Goal: Task Accomplishment & Management: Use online tool/utility

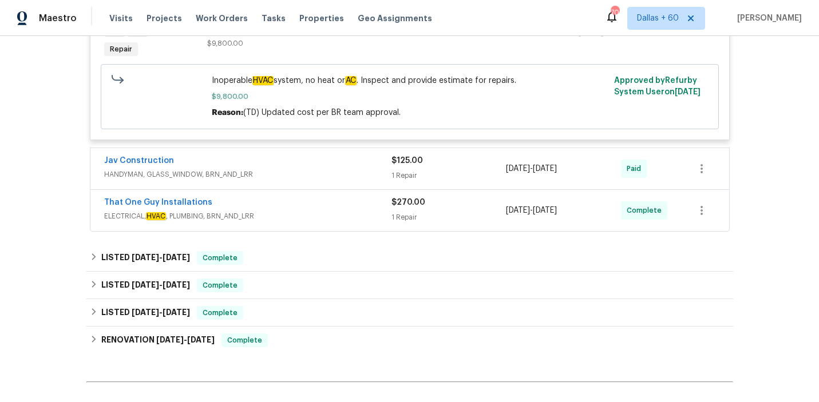
scroll to position [902, 0]
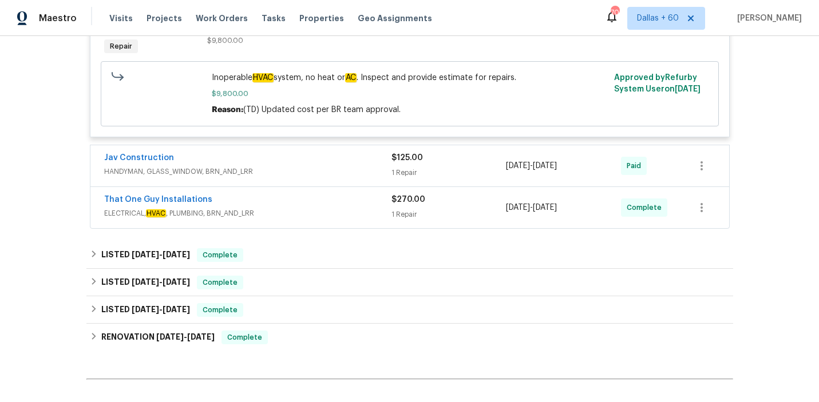
click at [333, 208] on span "ELECTRICAL, HVAC , PLUMBING, BRN_AND_LRR" at bounding box center [247, 213] width 287 height 11
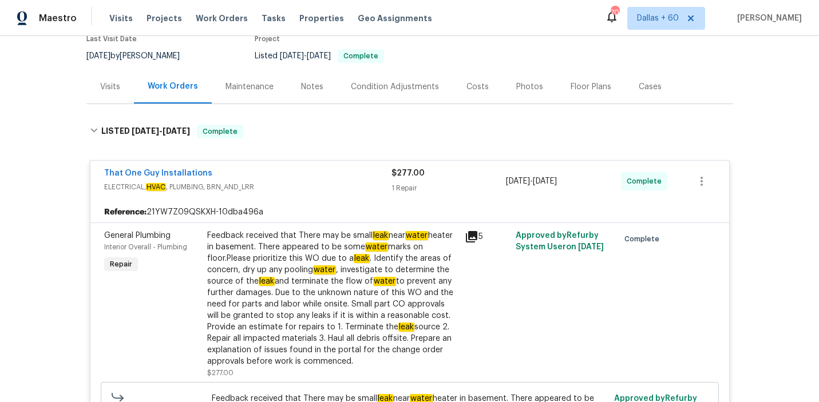
scroll to position [0, 0]
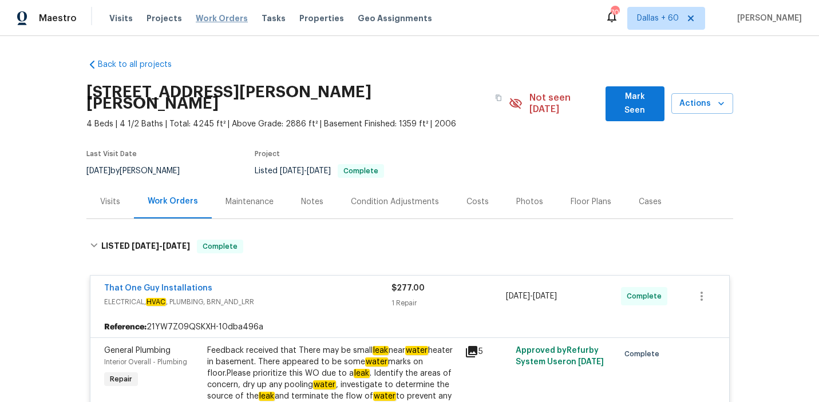
click at [210, 20] on span "Work Orders" at bounding box center [222, 18] width 52 height 11
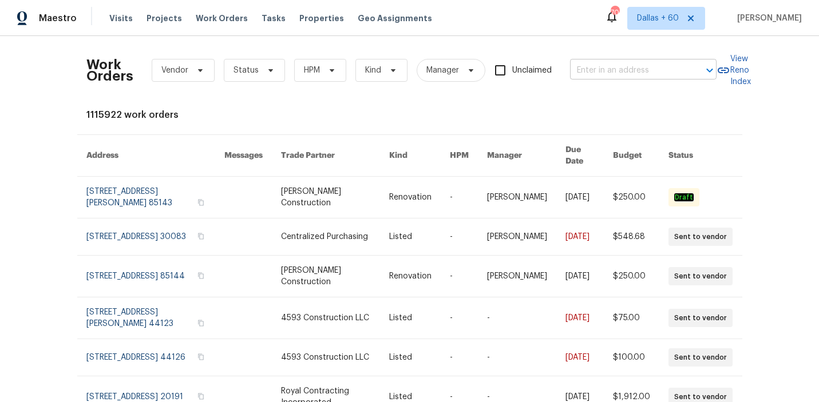
click at [615, 74] on input "text" at bounding box center [627, 71] width 114 height 18
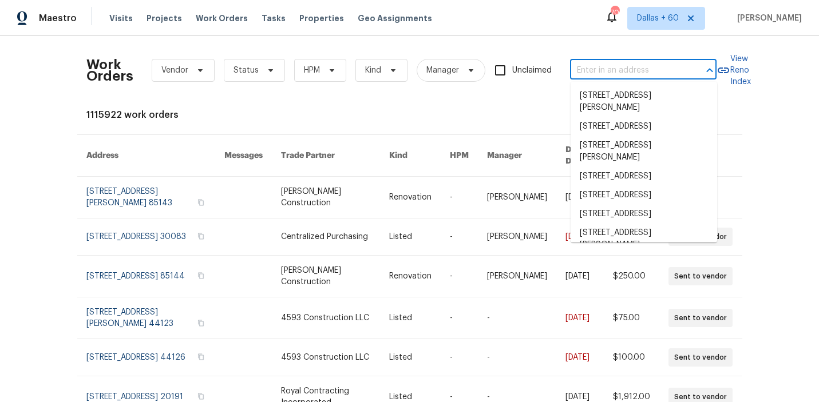
paste input "[STREET_ADDRESS]"
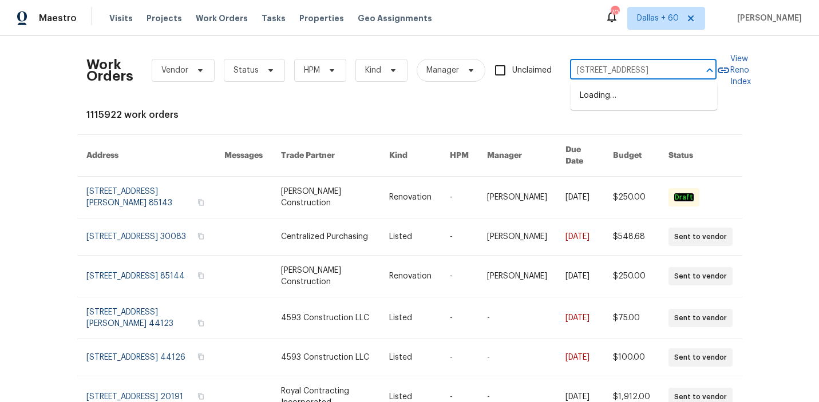
type input "[STREET_ADDRESS]"
click at [605, 100] on li "[STREET_ADDRESS]" at bounding box center [643, 95] width 146 height 19
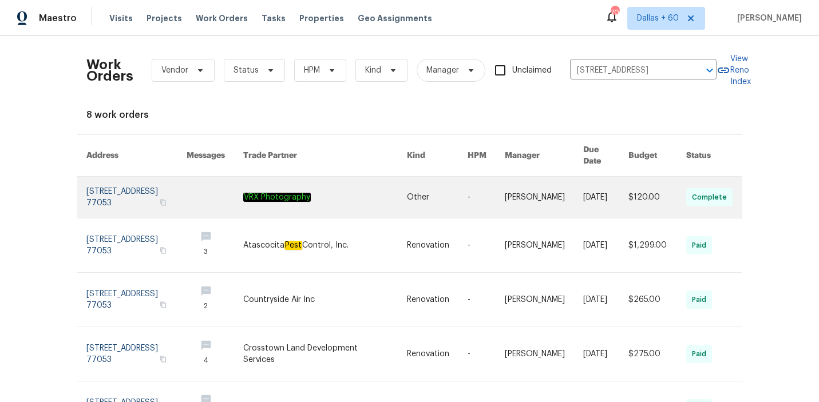
click at [317, 194] on link at bounding box center [325, 197] width 164 height 41
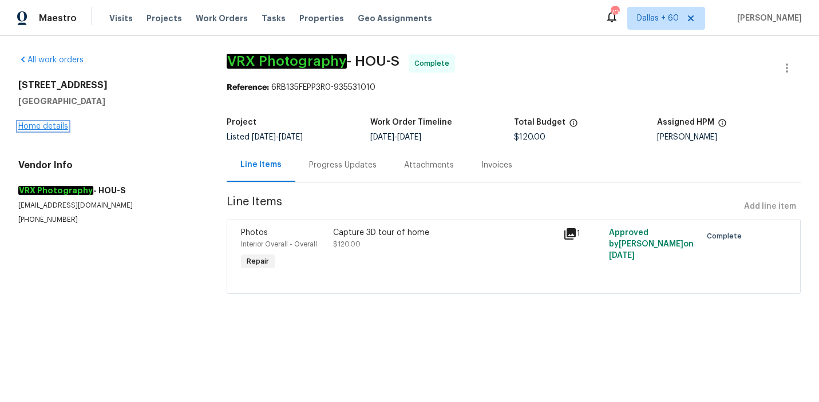
click at [50, 126] on link "Home details" at bounding box center [43, 126] width 50 height 8
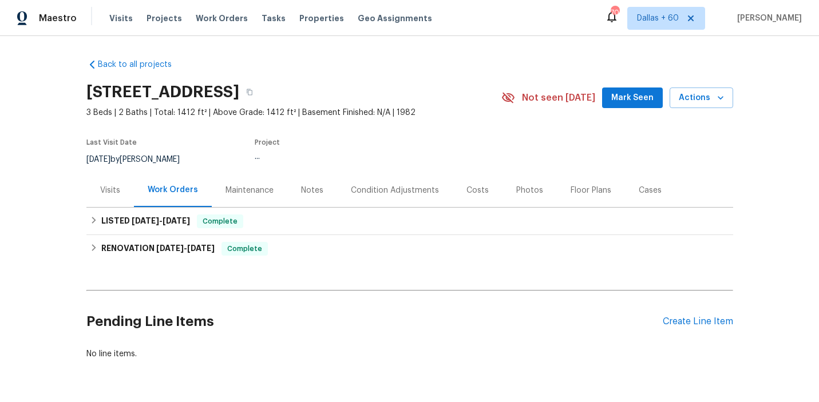
scroll to position [35, 0]
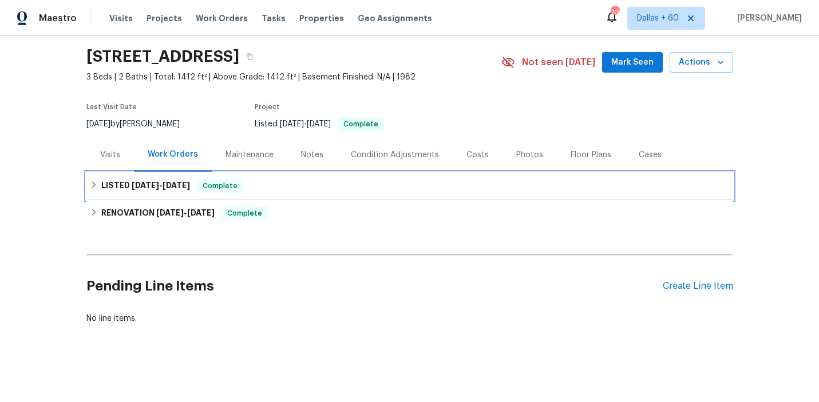
click at [335, 186] on div "LISTED [DATE] - [DATE] Complete" at bounding box center [410, 186] width 640 height 14
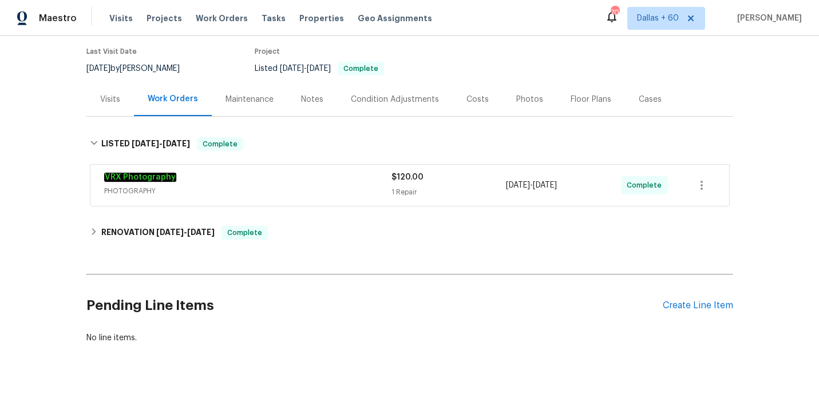
click at [335, 186] on span "PHOTOGRAPHY" at bounding box center [247, 190] width 287 height 11
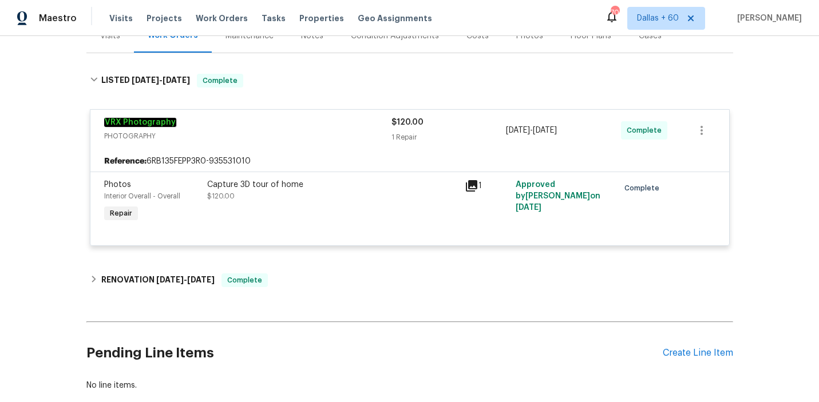
scroll to position [221, 0]
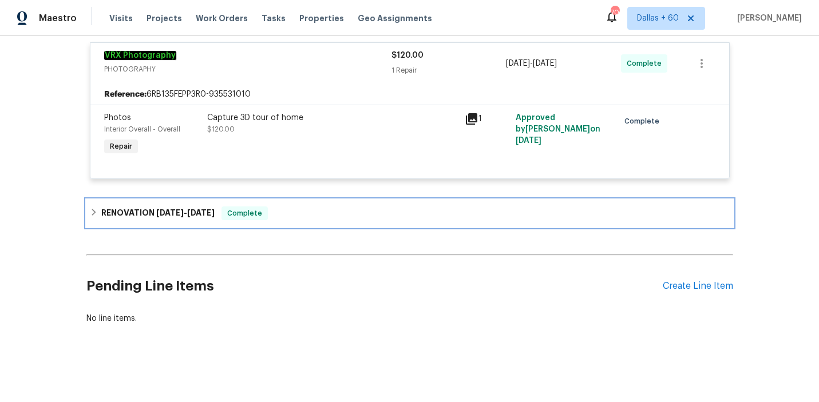
click at [329, 217] on div "RENOVATION [DATE] - [DATE] Complete" at bounding box center [410, 214] width 640 height 14
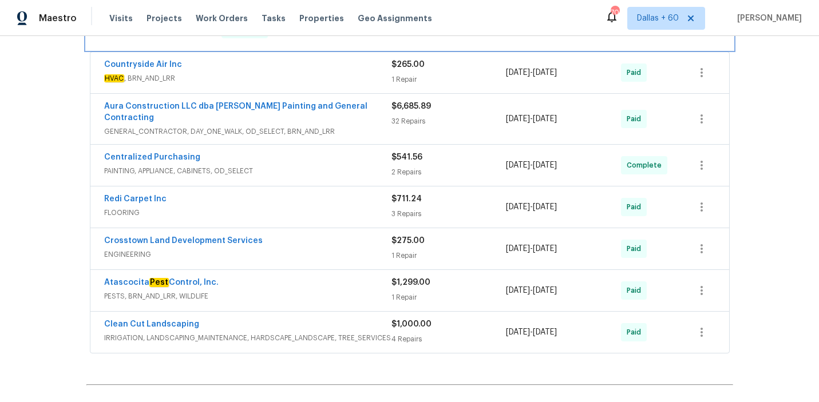
scroll to position [408, 0]
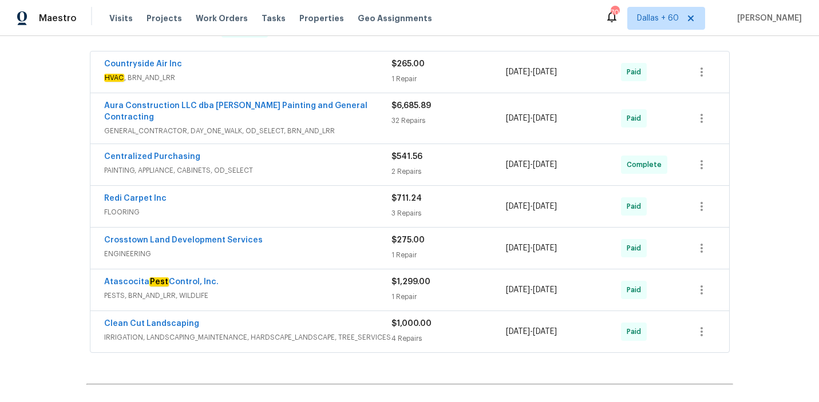
click at [341, 73] on span "HVAC , BRN_AND_LRR" at bounding box center [247, 77] width 287 height 11
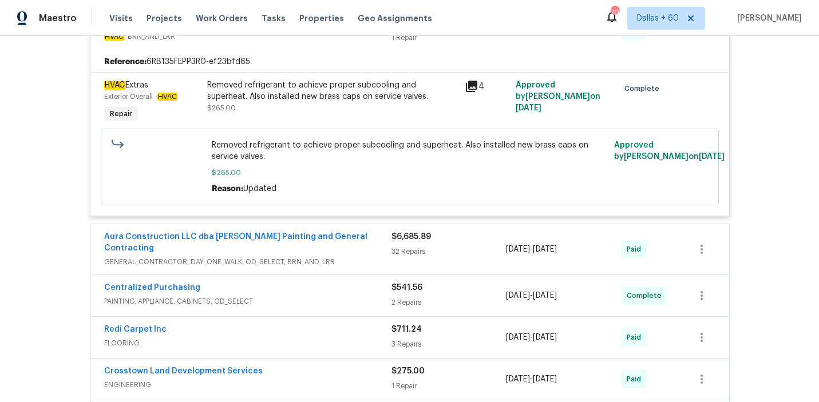
scroll to position [0, 0]
